Goal: Transaction & Acquisition: Purchase product/service

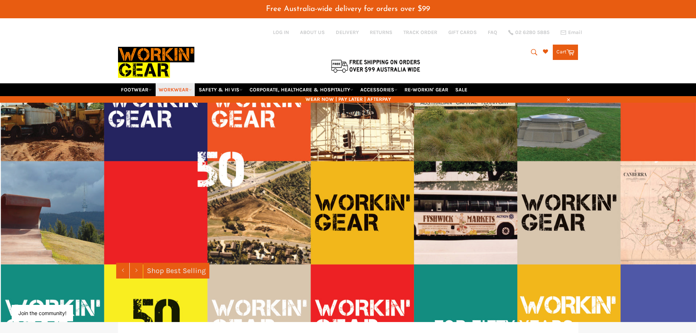
click at [186, 83] on link "WORKWEAR" at bounding box center [175, 89] width 39 height 13
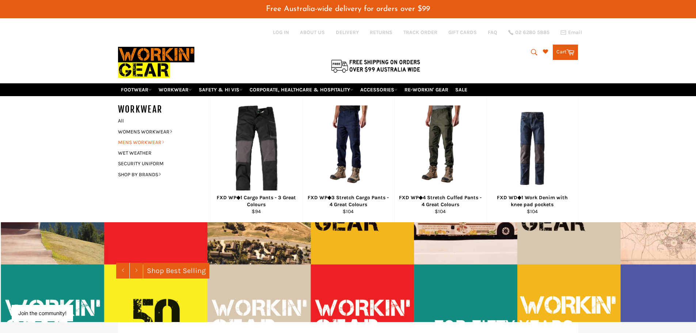
click at [141, 137] on link "MENS WORKWEAR" at bounding box center [158, 142] width 88 height 11
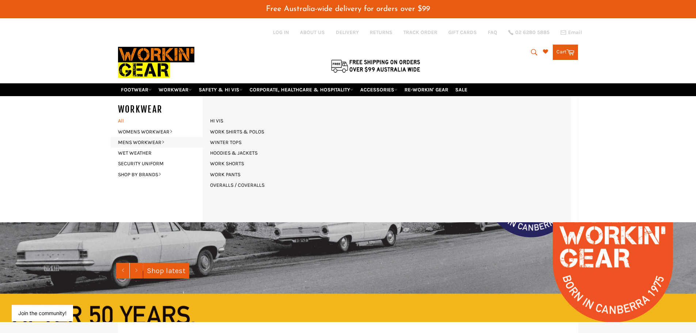
click at [121, 115] on link "All" at bounding box center [162, 120] width 96 height 11
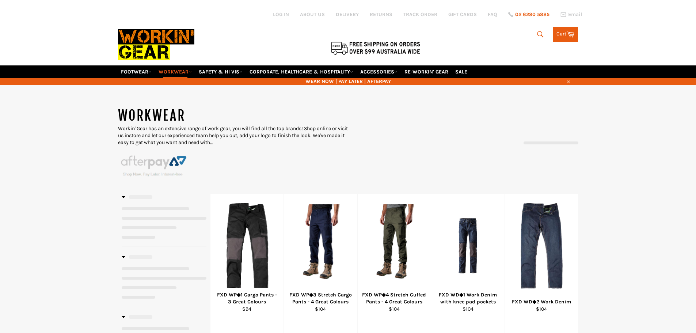
select select "******"
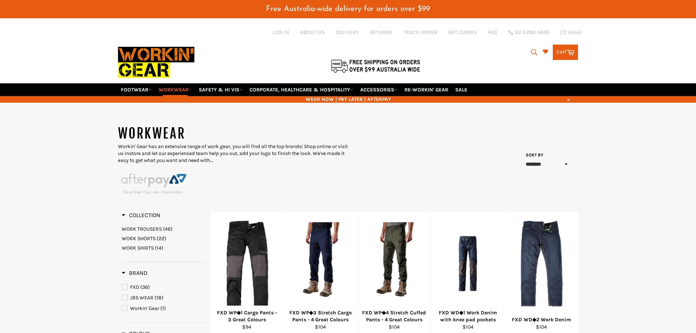
click at [533, 48] on icon "submit" at bounding box center [534, 52] width 8 height 8
type input "shirt"
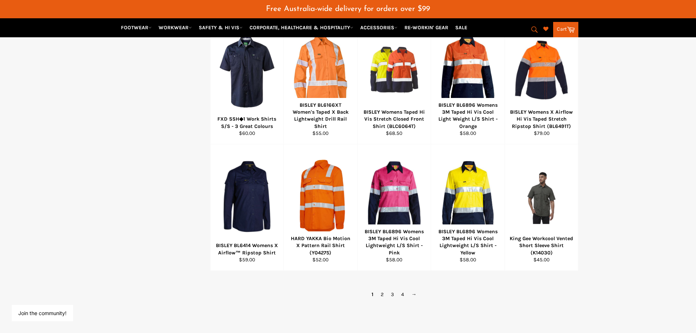
scroll to position [402, 0]
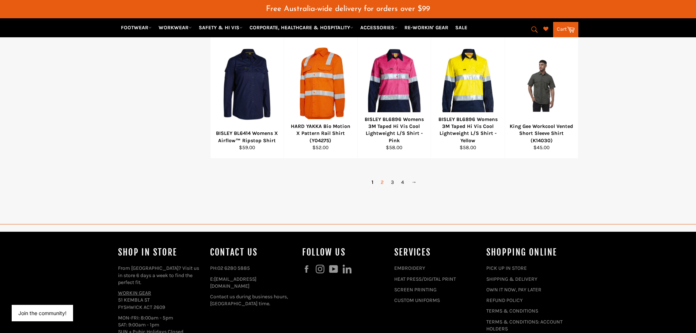
click at [380, 177] on link "2" at bounding box center [382, 182] width 10 height 11
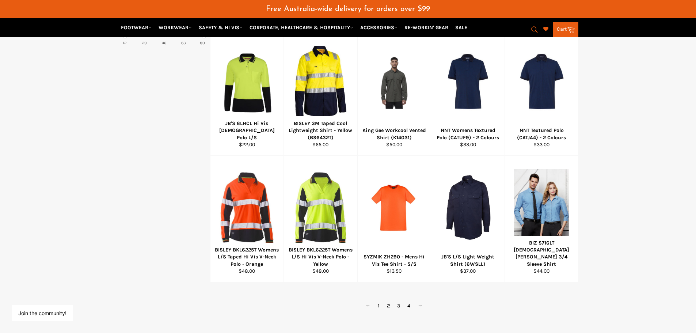
scroll to position [393, 0]
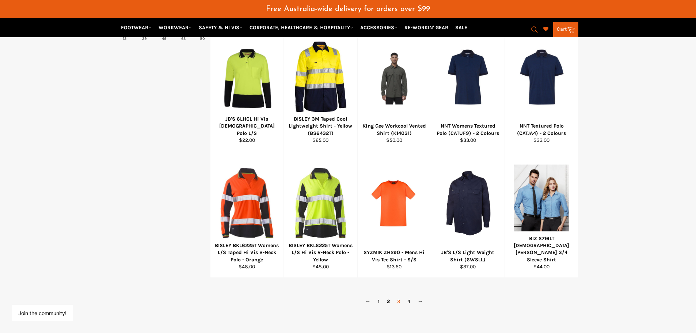
click at [399, 296] on link "3" at bounding box center [399, 301] width 10 height 11
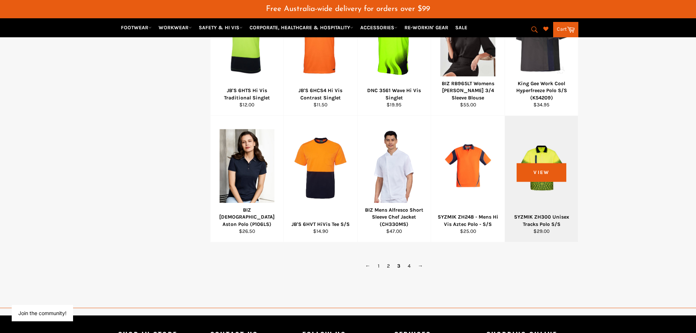
scroll to position [429, 0]
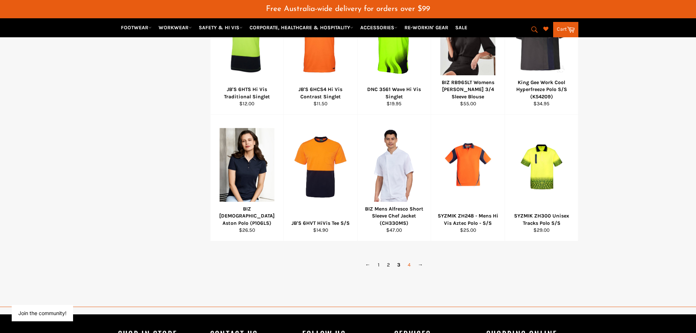
click at [409, 260] on link "4" at bounding box center [409, 265] width 10 height 11
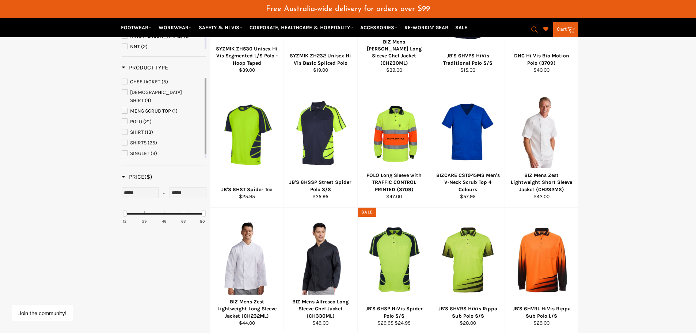
scroll to position [210, 0]
